Goal: Information Seeking & Learning: Compare options

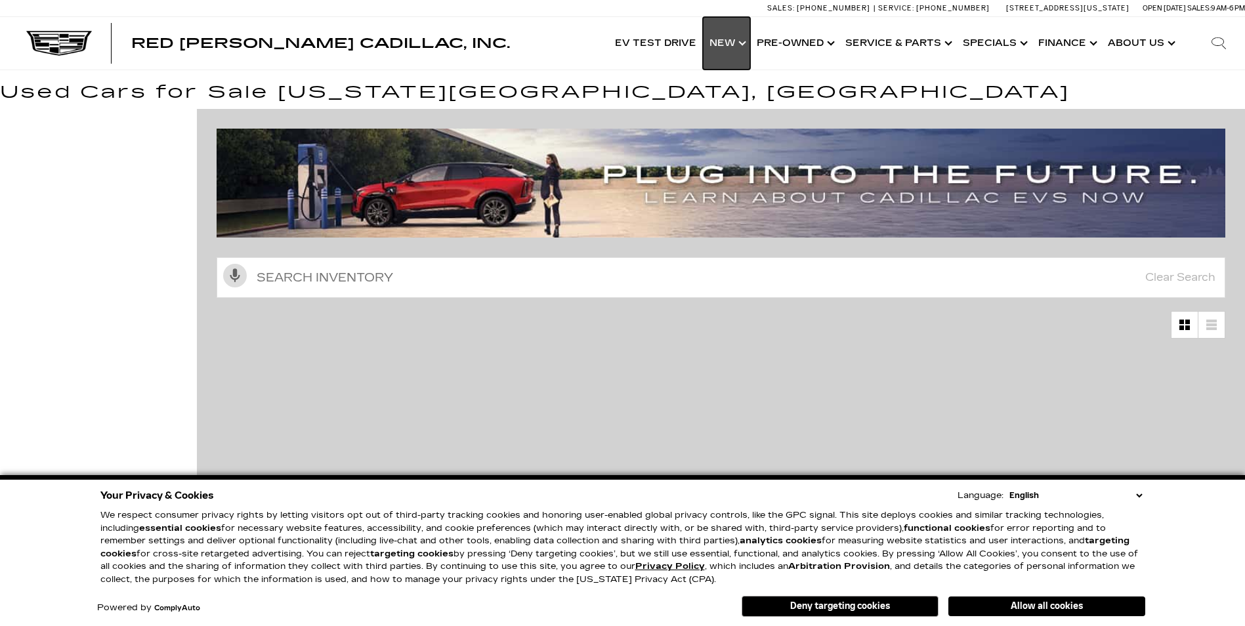
click at [733, 41] on link "Show New" at bounding box center [726, 43] width 47 height 52
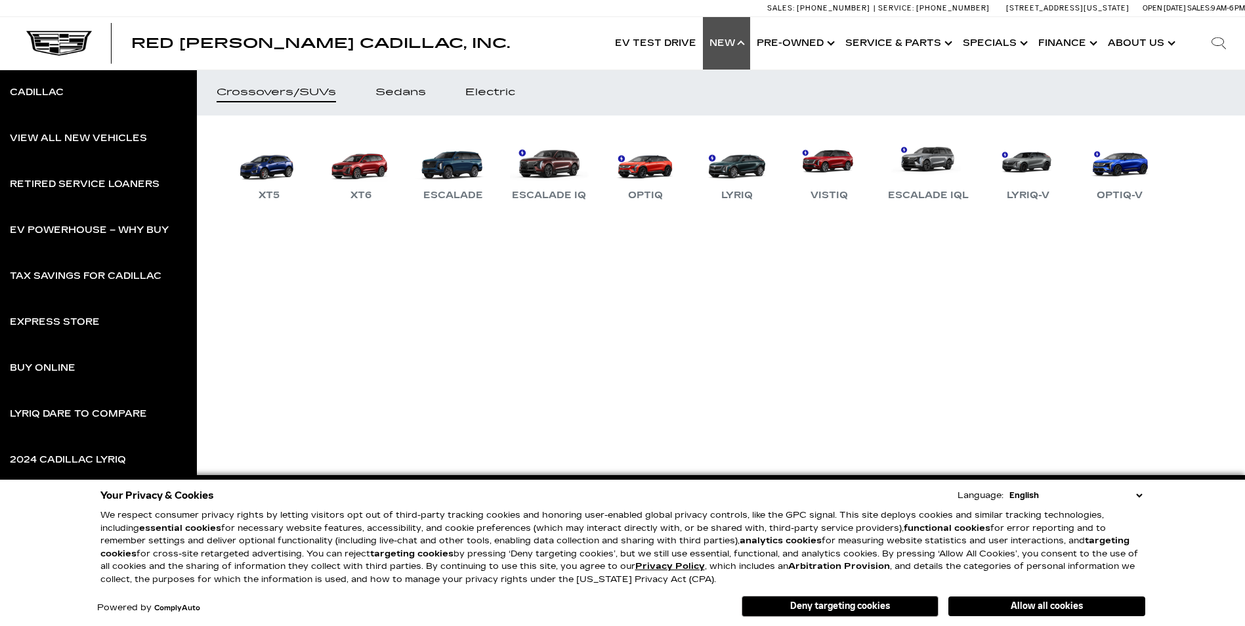
drag, startPoint x: 1138, startPoint y: 494, endPoint x: 1126, endPoint y: 488, distance: 13.2
click at [1138, 494] on select "English Spanish / Español English / United Kingdom Korean / 한국어 Vietnamese / Ti…" at bounding box center [1075, 495] width 139 height 13
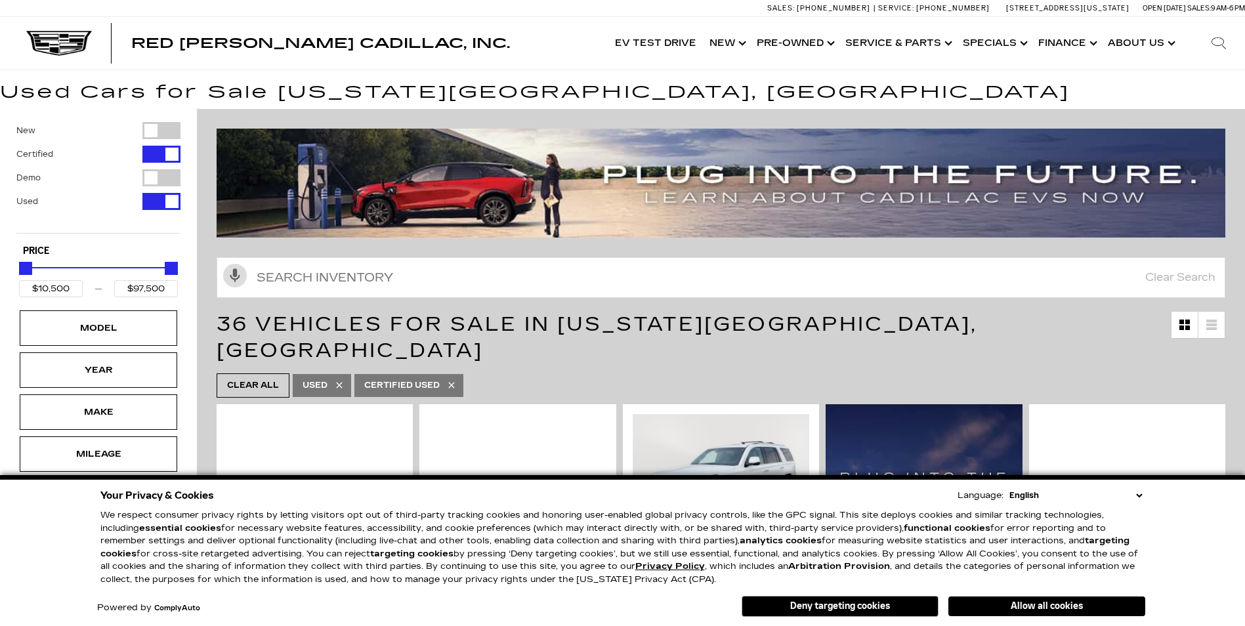
click at [809, 612] on button "Deny targeting cookies" at bounding box center [839, 606] width 197 height 21
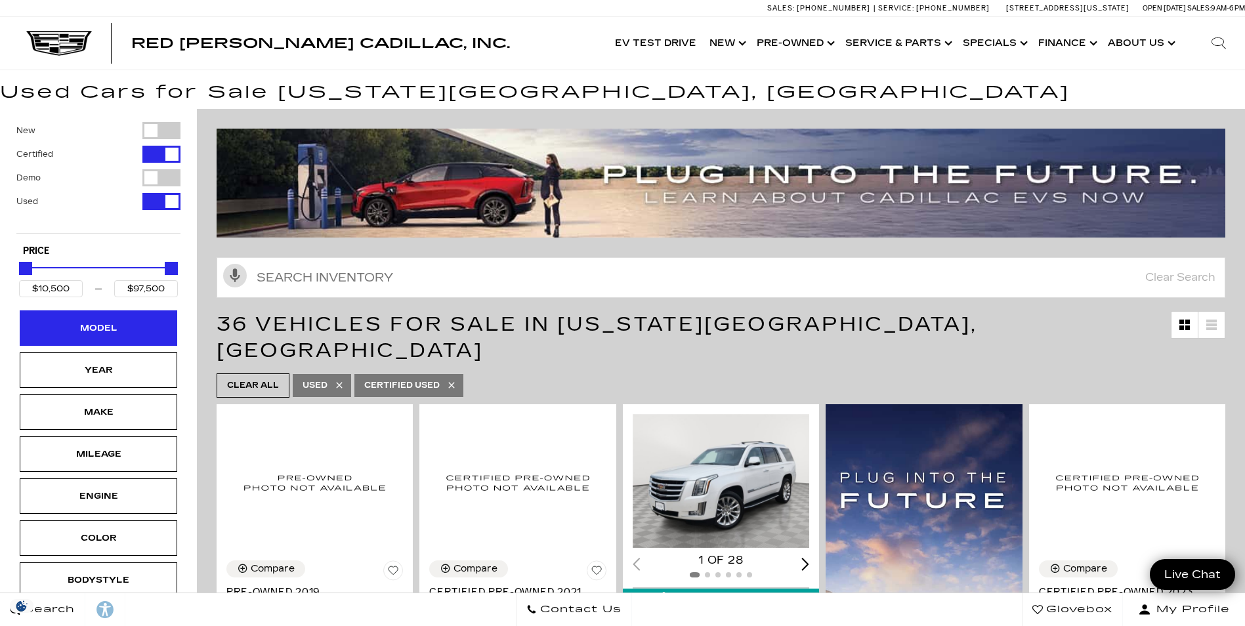
click at [121, 331] on div "Model" at bounding box center [99, 328] width 66 height 14
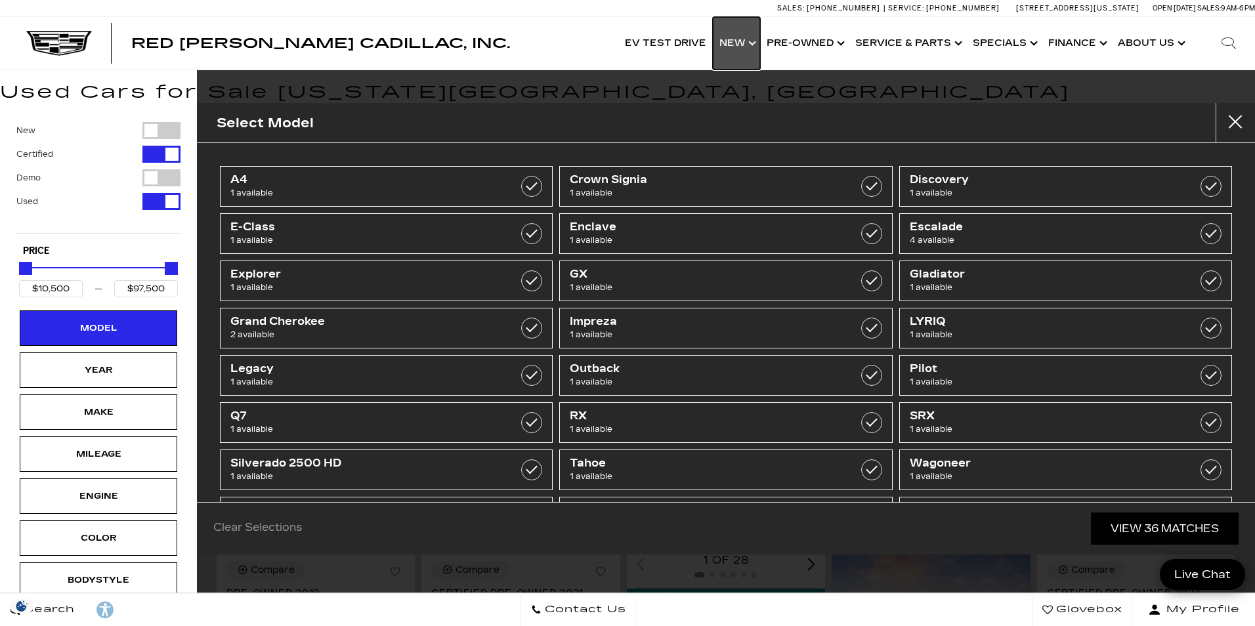
click at [737, 45] on link "Show New" at bounding box center [736, 43] width 47 height 52
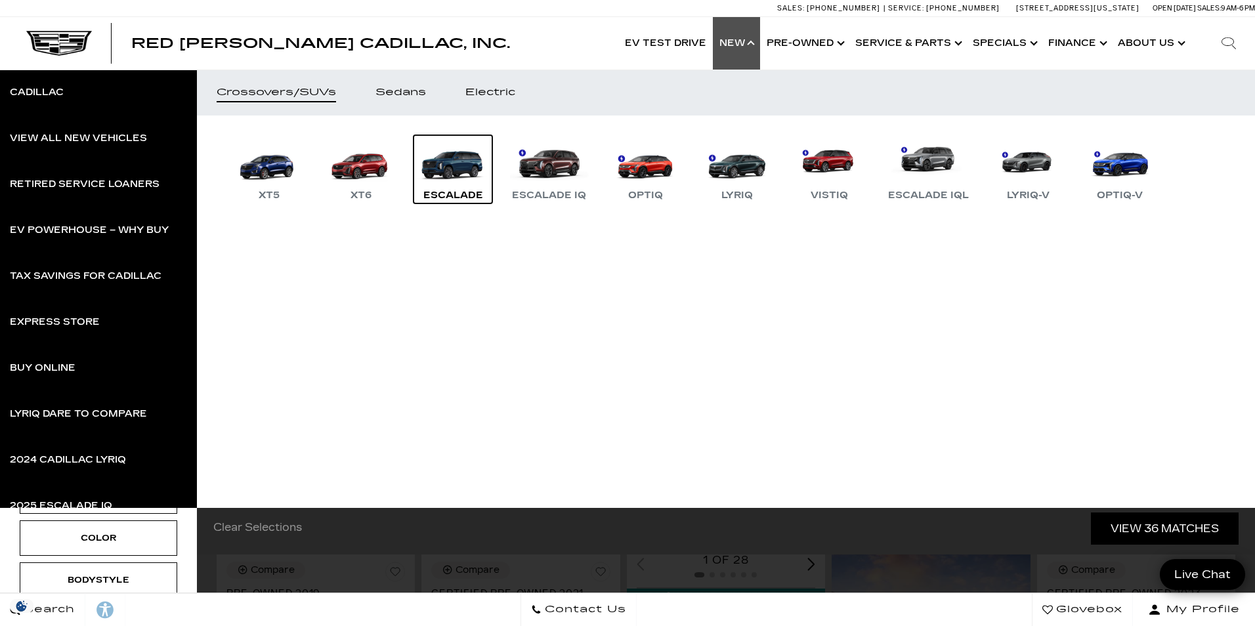
click at [474, 173] on link "Escalade" at bounding box center [452, 169] width 79 height 68
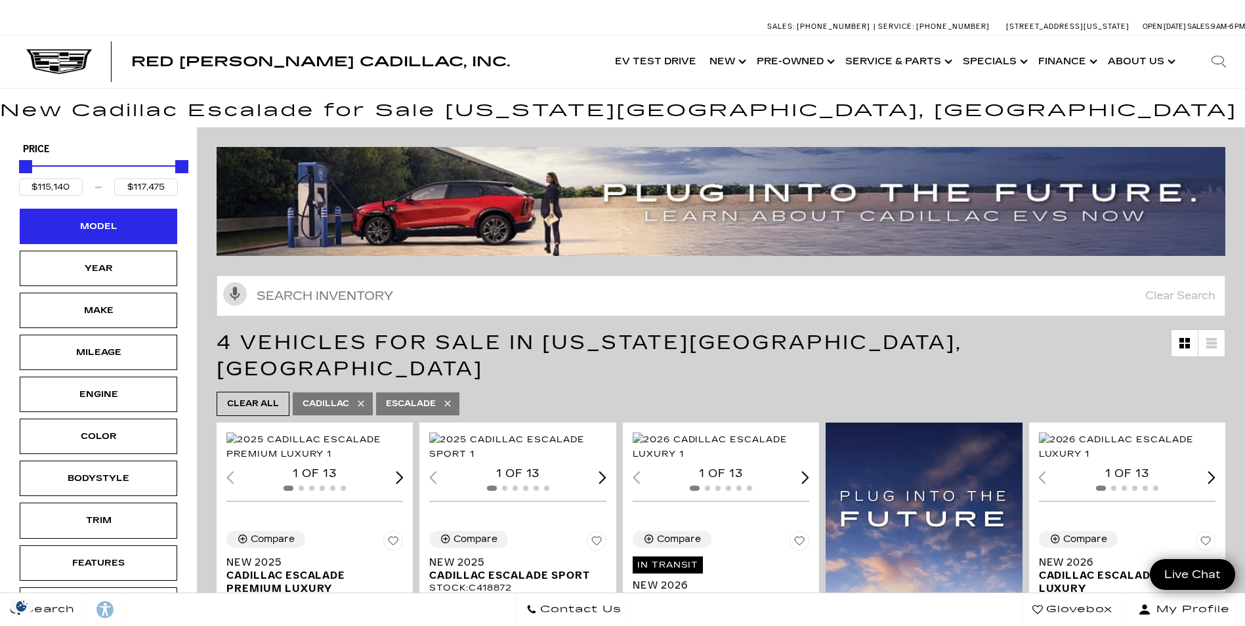
click at [150, 236] on div "Model" at bounding box center [98, 226] width 157 height 35
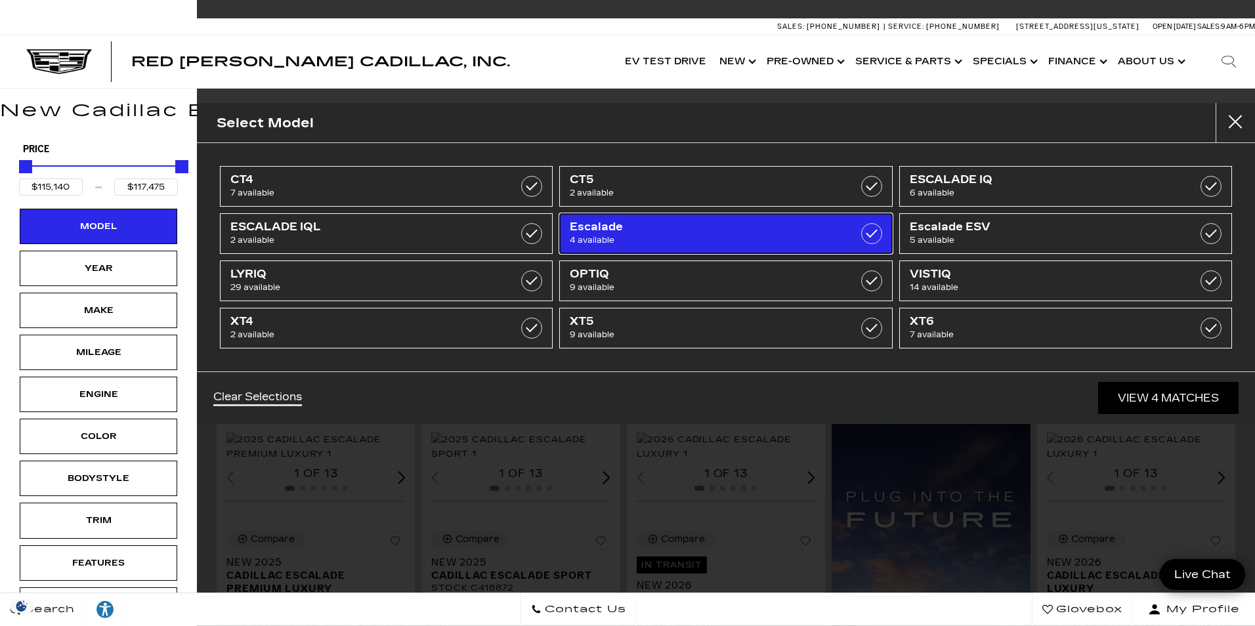
click at [704, 245] on span "4 available" at bounding box center [702, 240] width 265 height 13
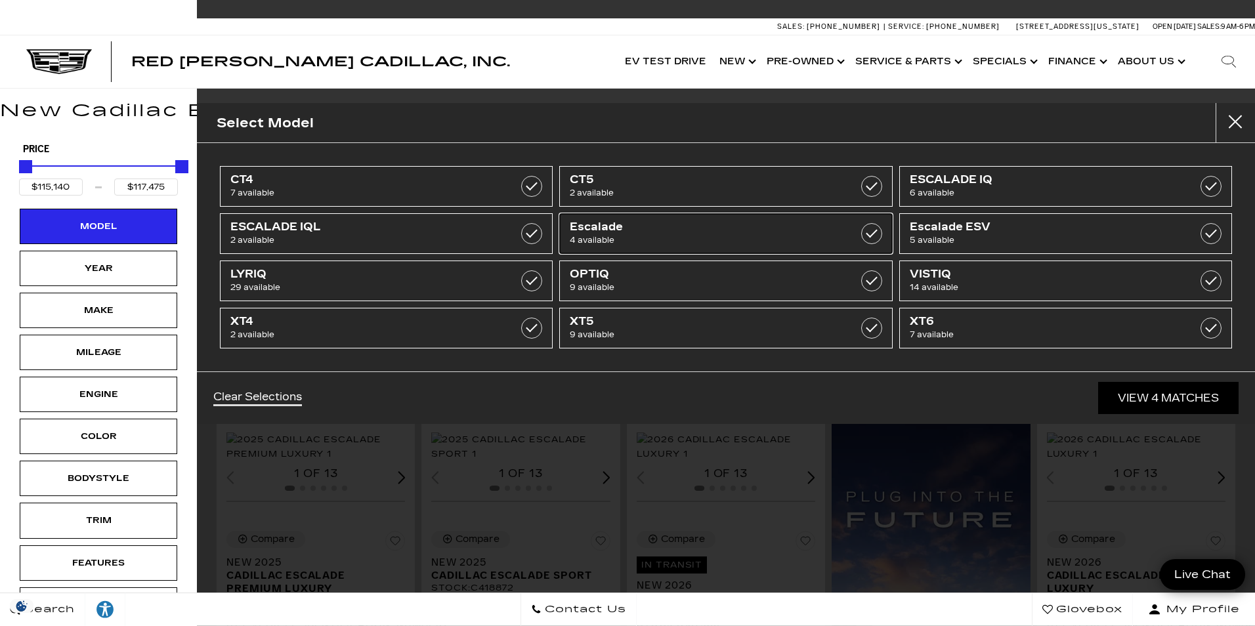
type input "$44,684"
type input "$158,810"
checkbox input "false"
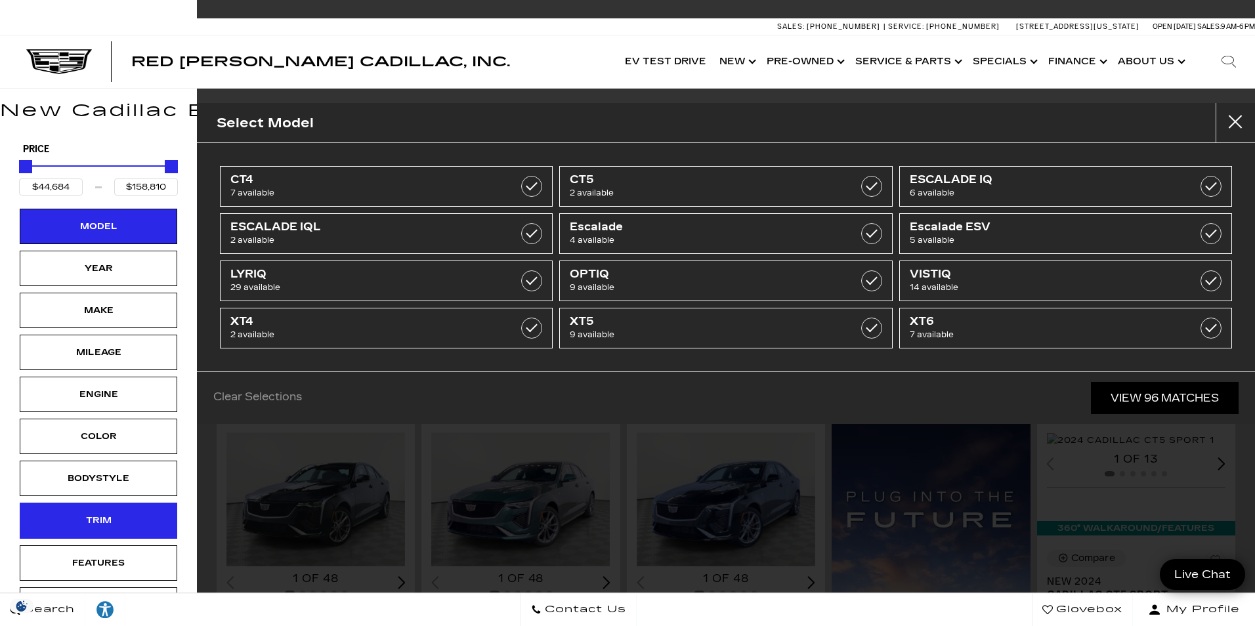
click at [105, 515] on div "Trim" at bounding box center [99, 520] width 66 height 14
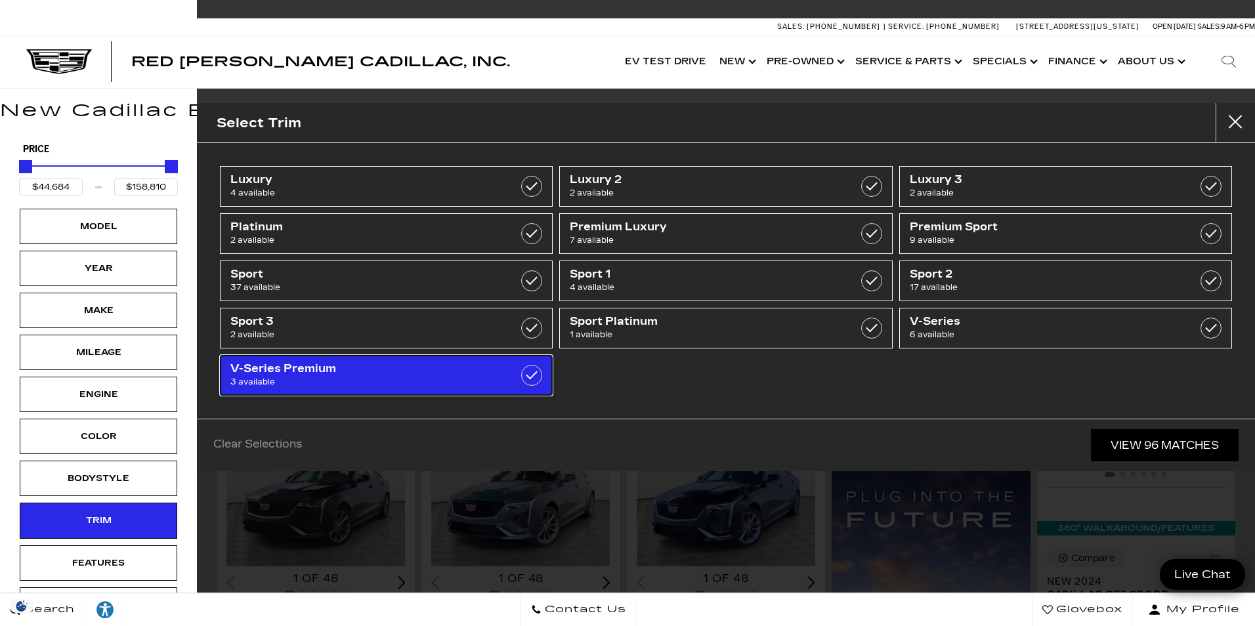
click at [298, 373] on span "V-Series Premium" at bounding box center [362, 368] width 265 height 13
type input "$86,515"
type input "$91,110"
checkbox input "true"
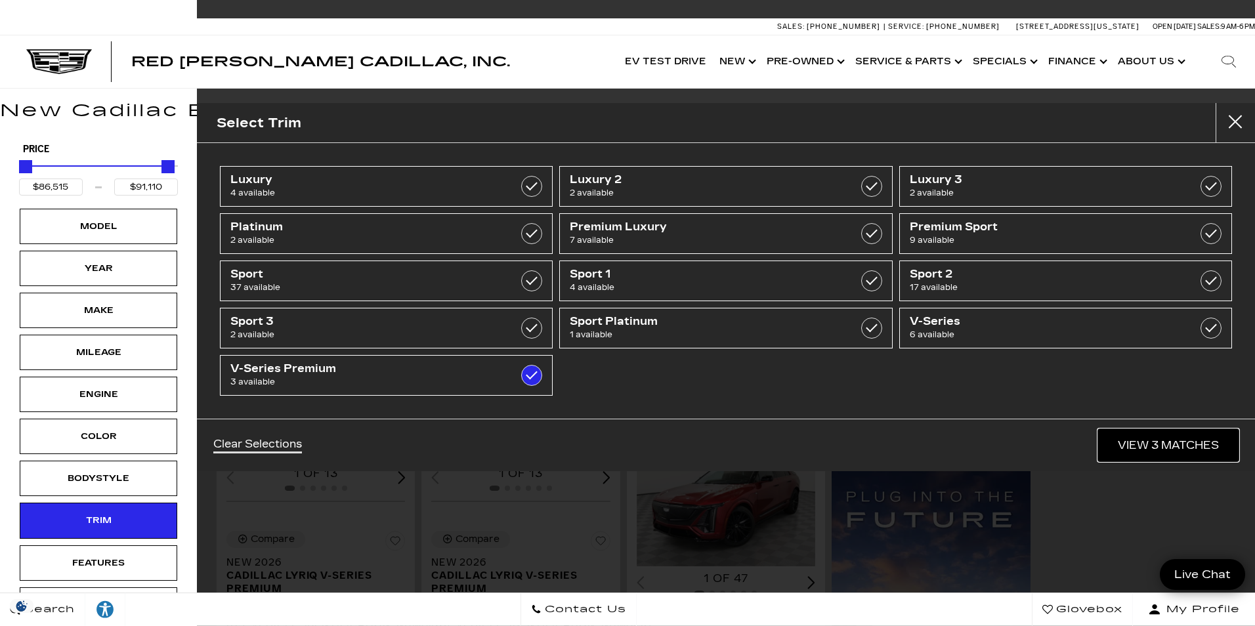
click at [1149, 438] on link "View 3 Matches" at bounding box center [1168, 445] width 140 height 32
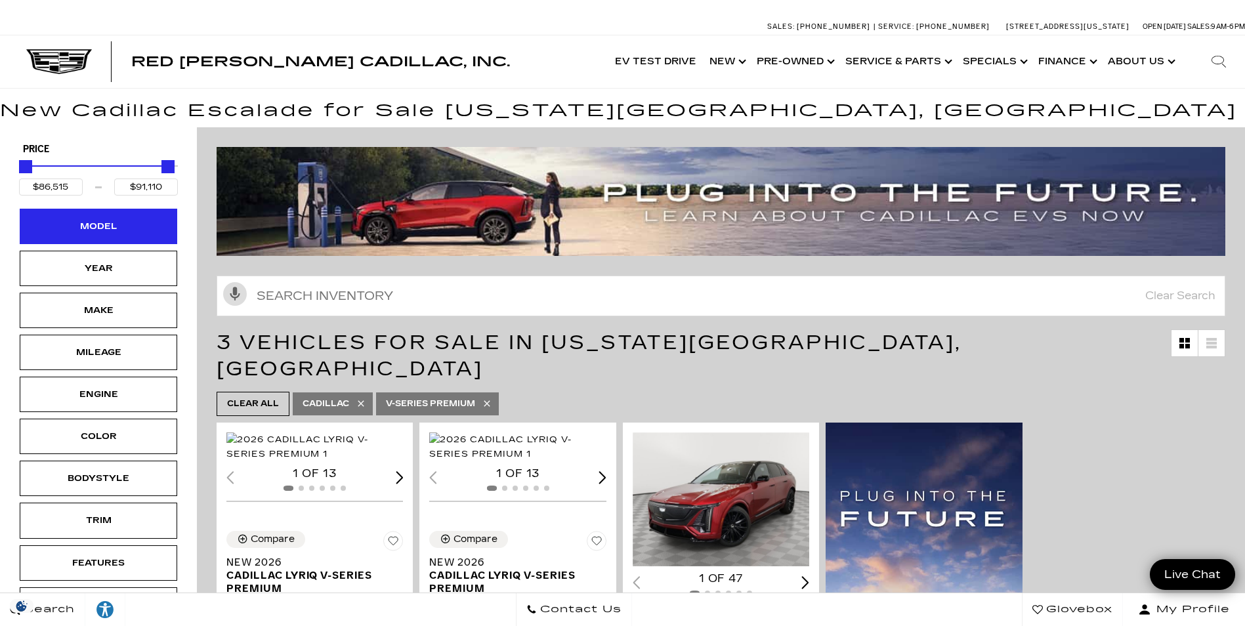
click at [131, 233] on div "Model" at bounding box center [99, 226] width 66 height 14
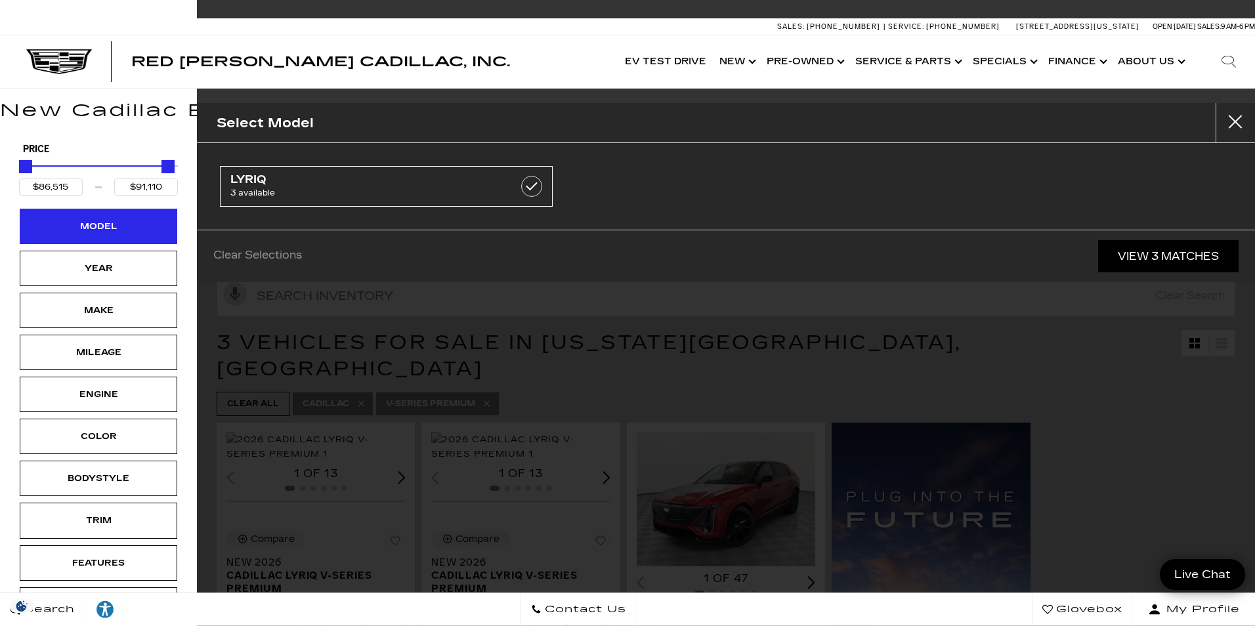
click at [131, 233] on div "Model" at bounding box center [99, 226] width 66 height 14
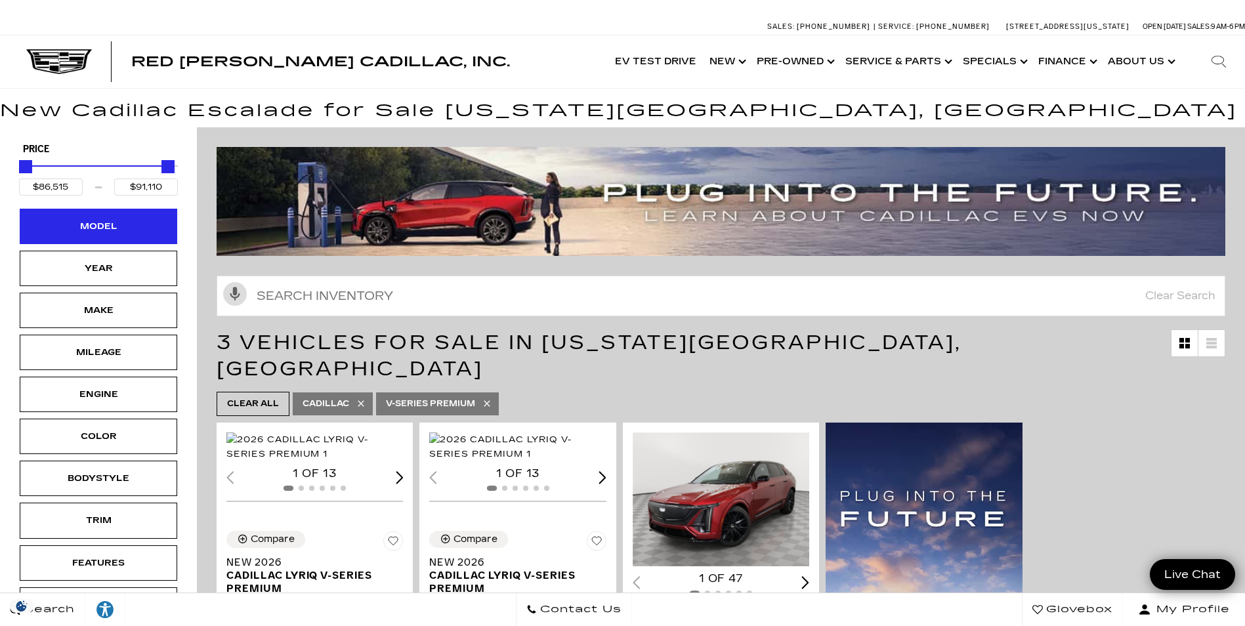
click at [130, 234] on div "Model" at bounding box center [98, 226] width 157 height 35
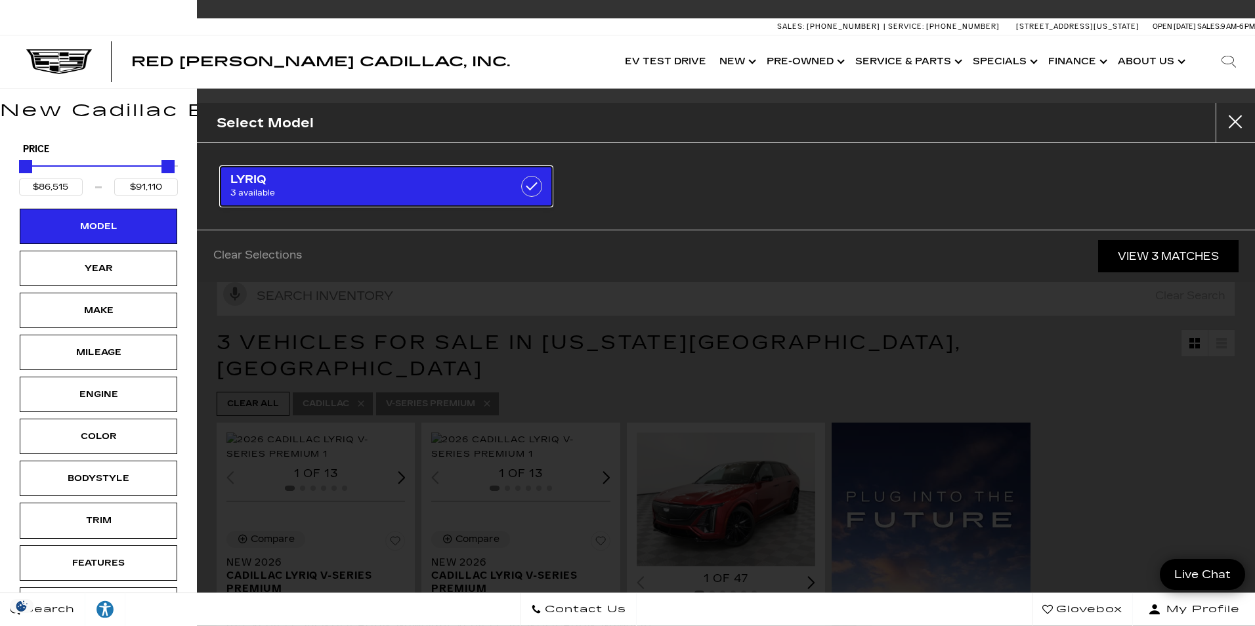
click at [531, 186] on label at bounding box center [531, 186] width 21 height 21
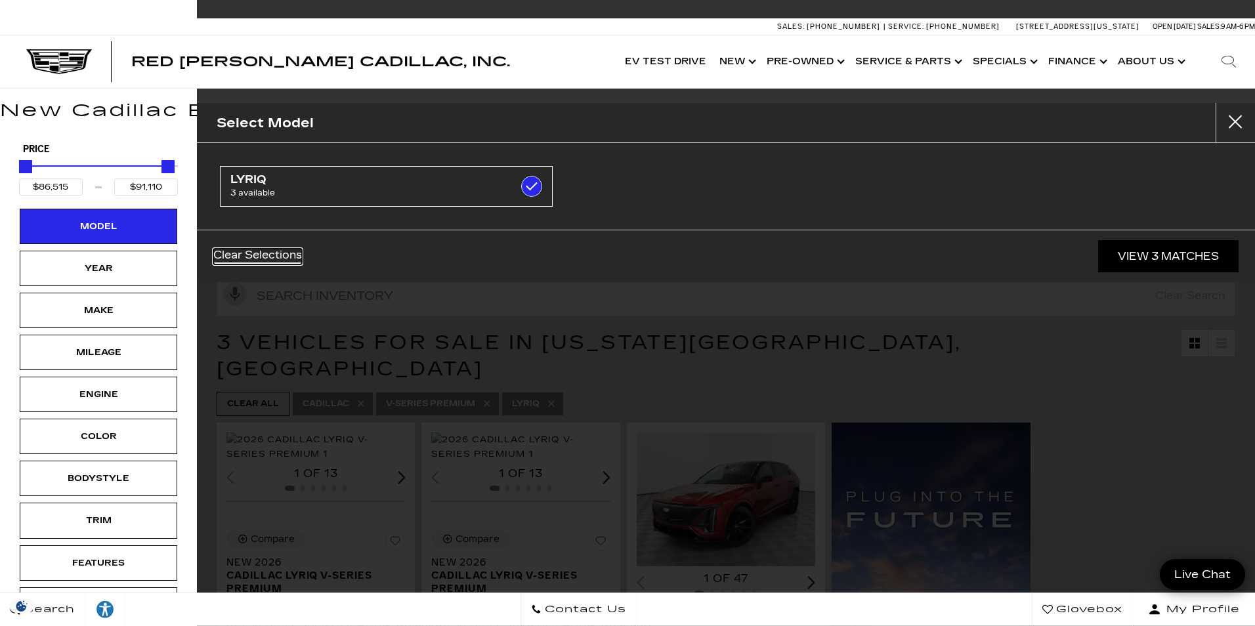
click at [264, 256] on link "Clear Selections" at bounding box center [257, 257] width 89 height 16
checkbox input "false"
click at [152, 233] on div "Model" at bounding box center [98, 226] width 157 height 35
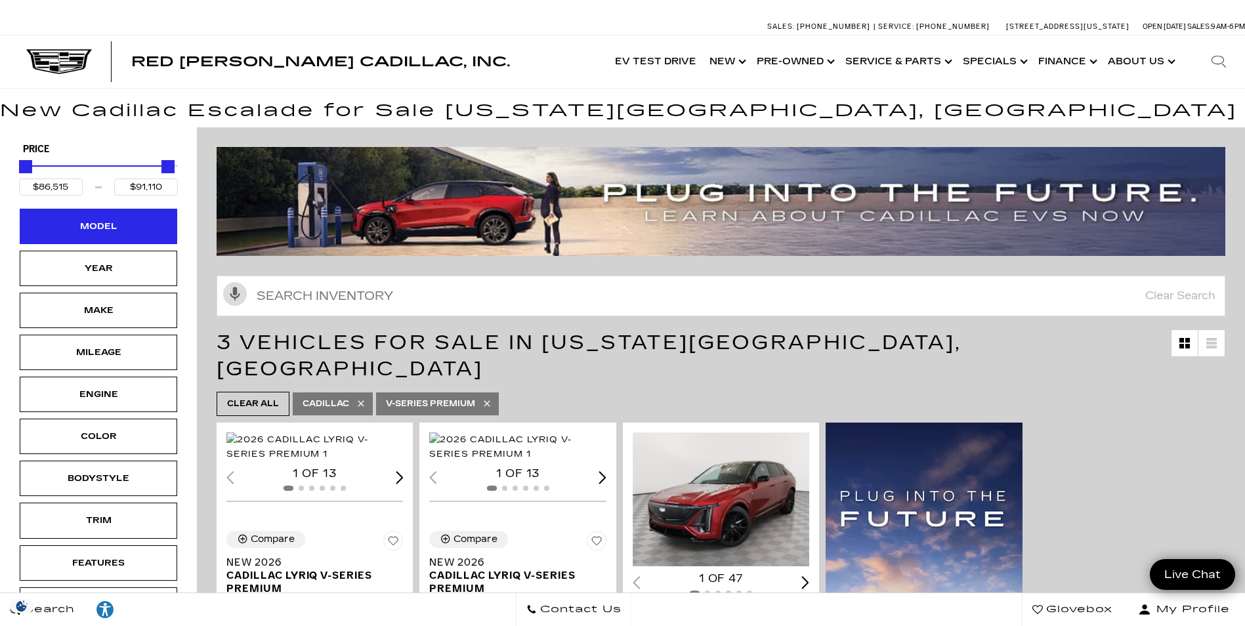
click at [156, 234] on div "Model" at bounding box center [98, 226] width 157 height 35
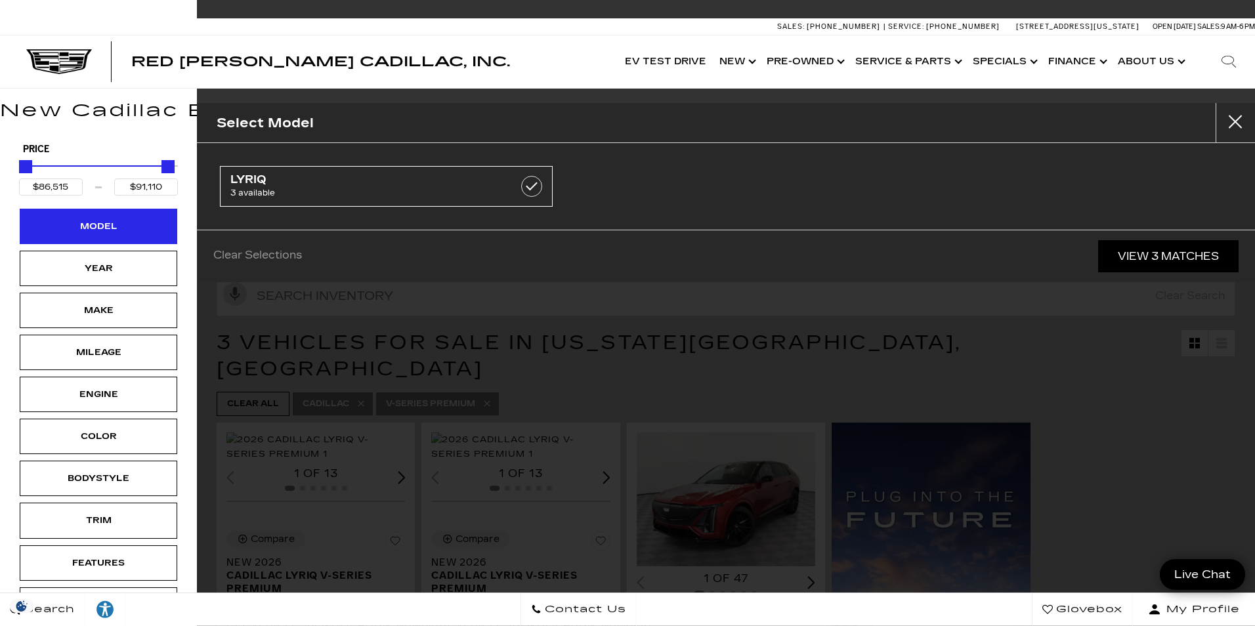
click at [156, 234] on div "Model" at bounding box center [98, 226] width 157 height 35
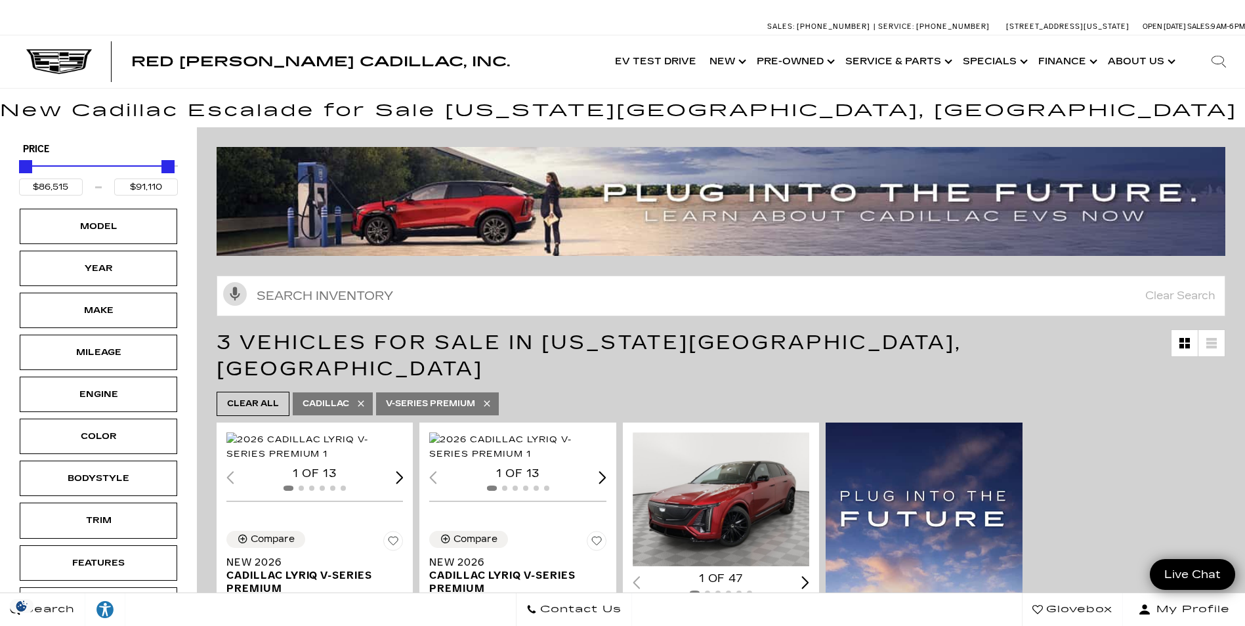
click at [264, 388] on ul "Clear All Cadillac V-Series Premium" at bounding box center [721, 403] width 1009 height 31
click at [263, 396] on span "Clear All" at bounding box center [253, 404] width 52 height 16
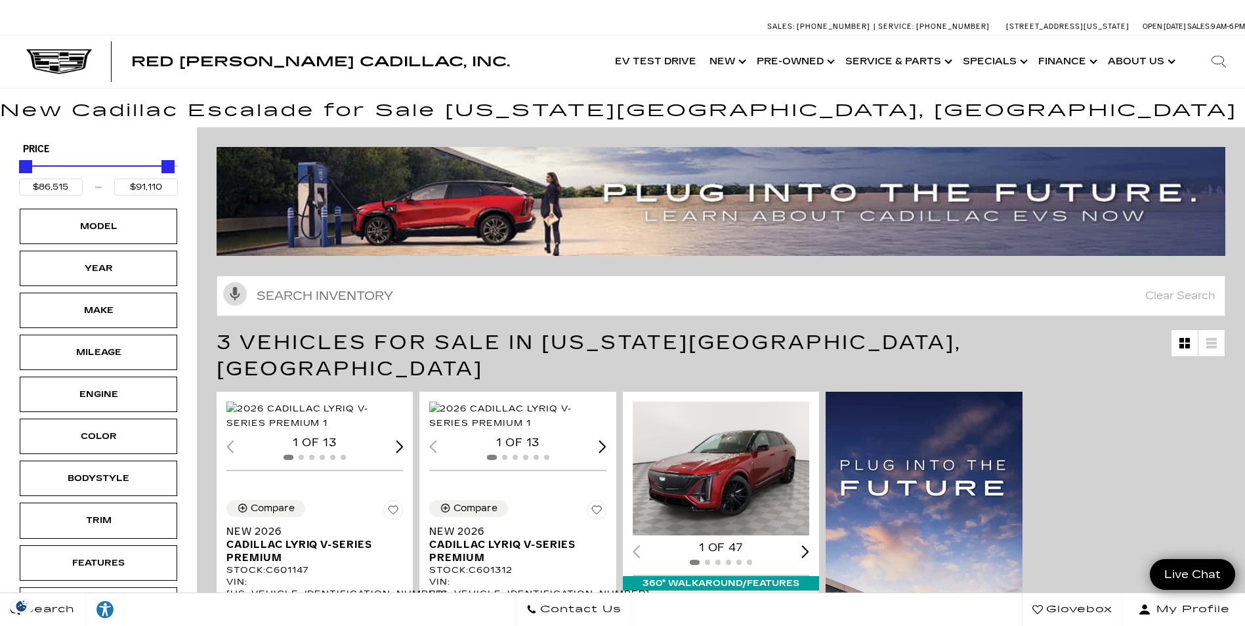
type input "$44,684"
type input "$158,810"
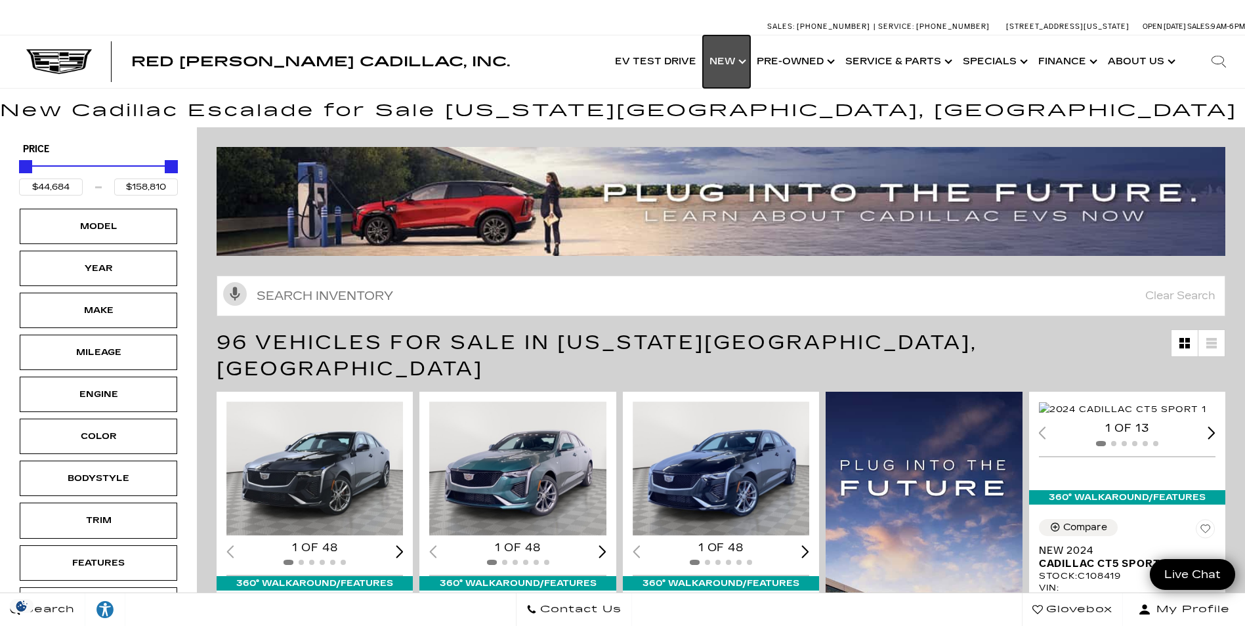
click at [743, 58] on link "Show New" at bounding box center [726, 61] width 47 height 52
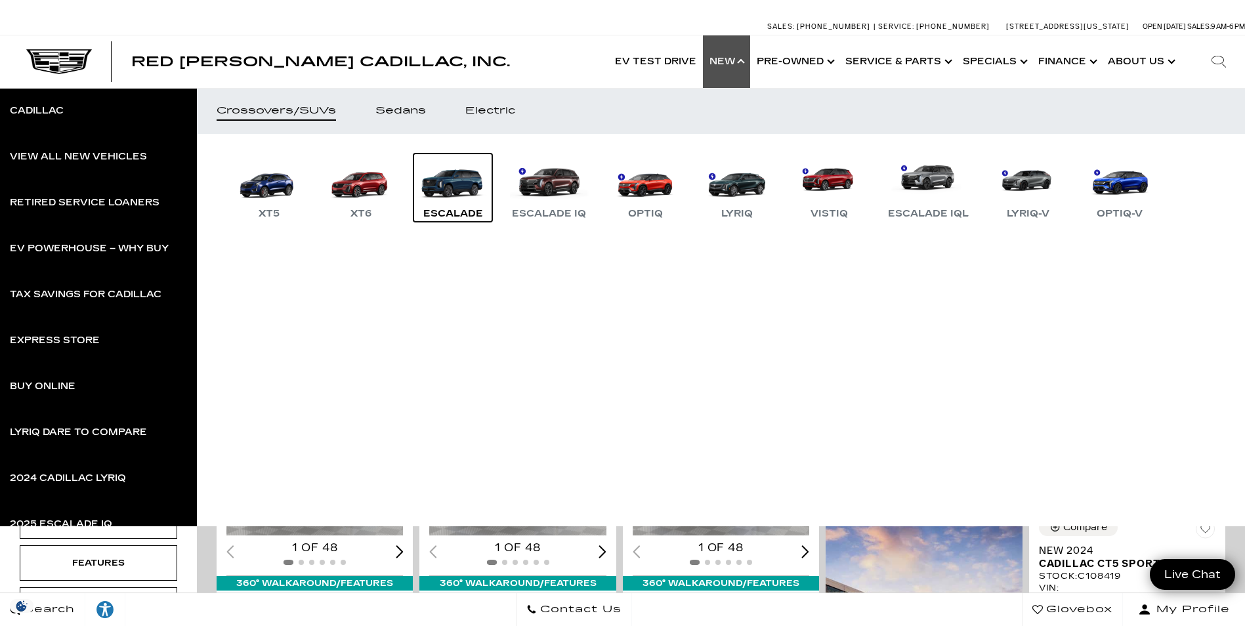
click at [463, 191] on link "Escalade" at bounding box center [452, 188] width 79 height 68
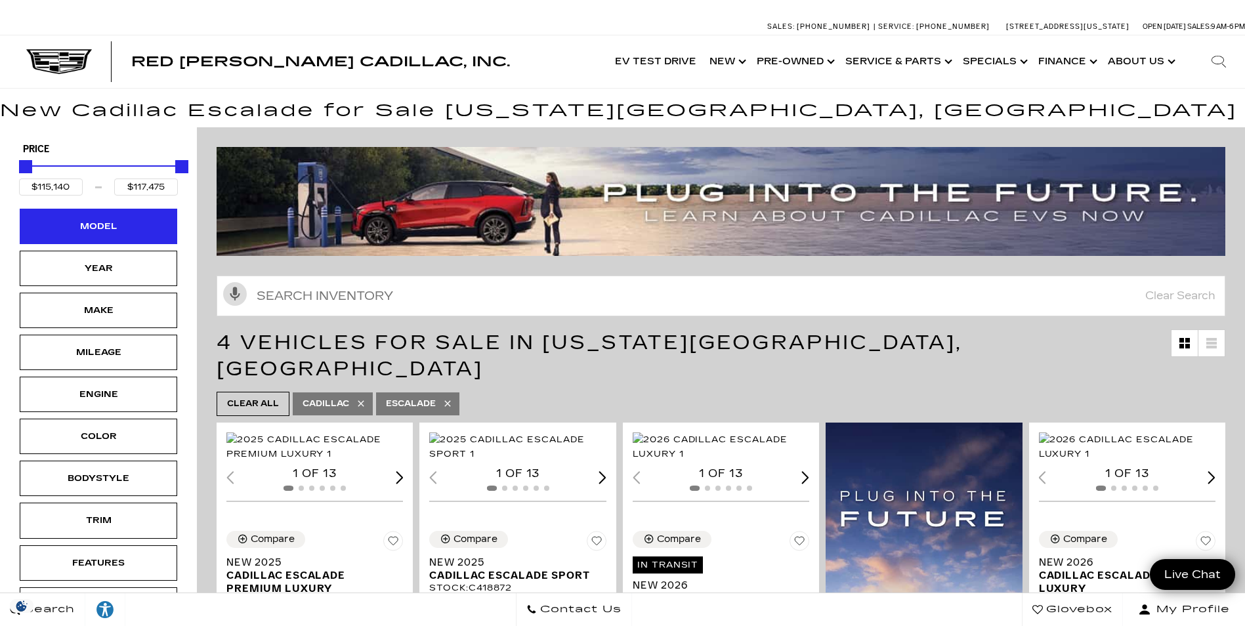
click at [124, 230] on div "Model" at bounding box center [99, 226] width 66 height 14
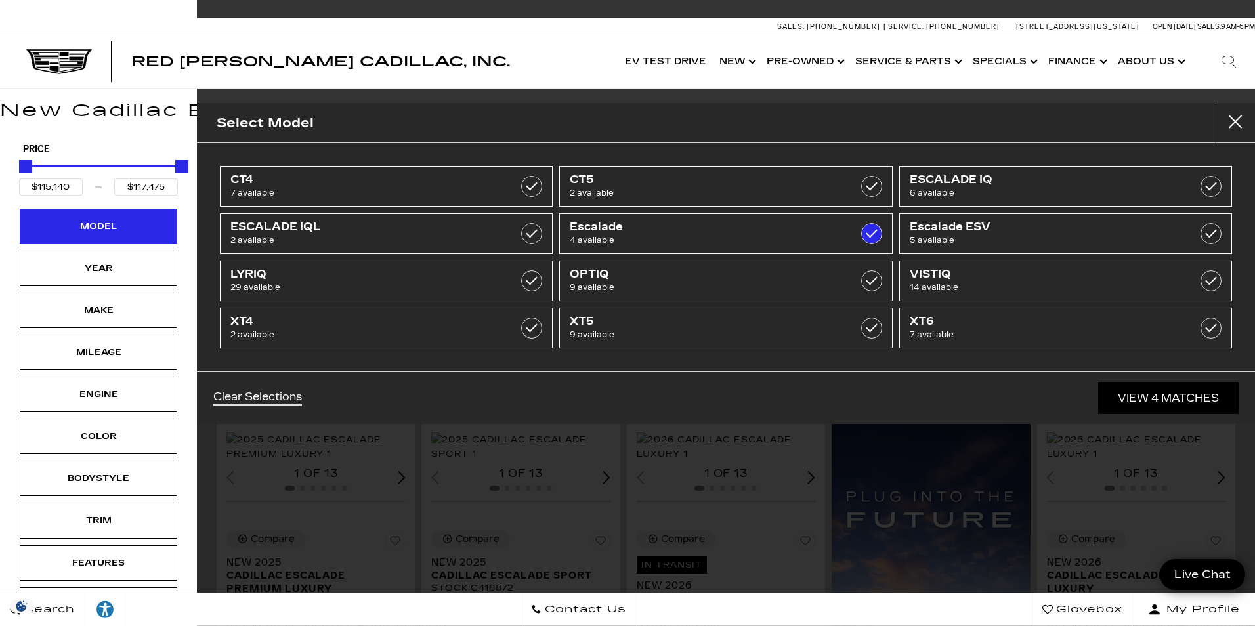
click at [124, 230] on div "Model" at bounding box center [99, 226] width 66 height 14
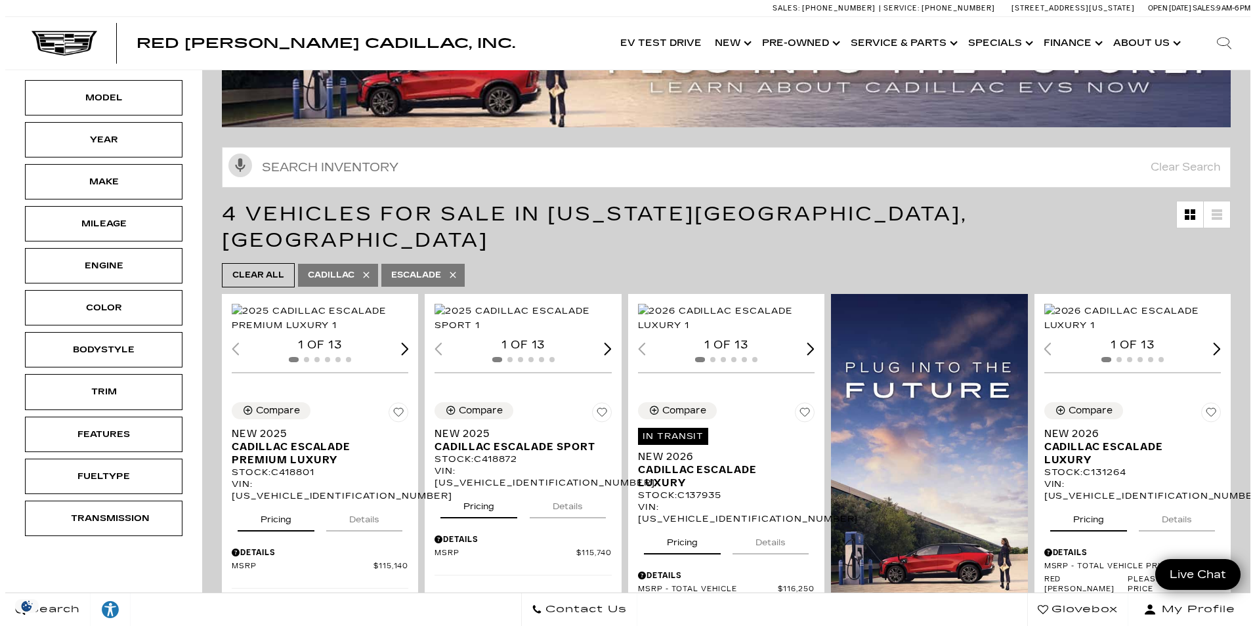
scroll to position [131, 0]
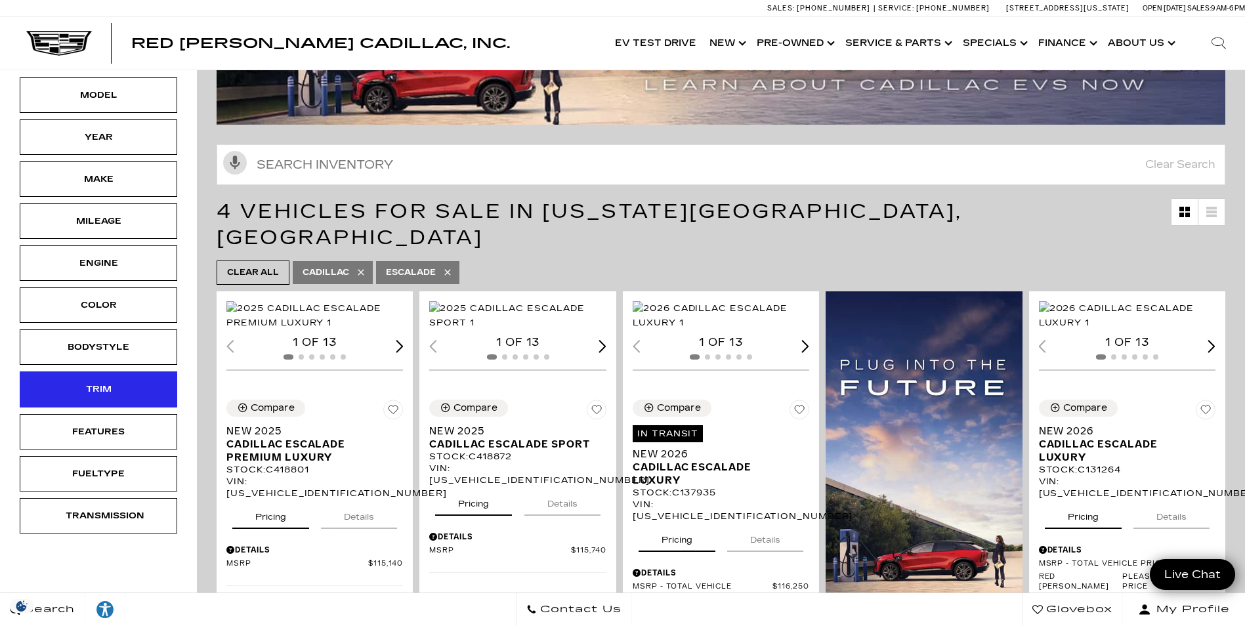
click at [96, 379] on div "Trim" at bounding box center [98, 388] width 157 height 35
